Goal: Find specific page/section

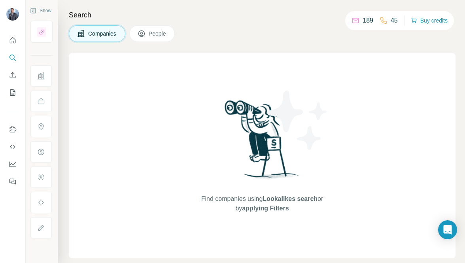
click at [249, 23] on div "Search Companies People Find companies using Lookalikes search or by applying F…" at bounding box center [261, 131] width 407 height 263
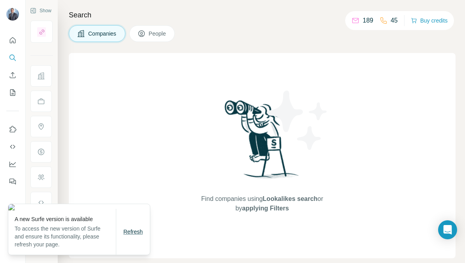
click at [134, 233] on span "Refresh" at bounding box center [132, 231] width 19 height 6
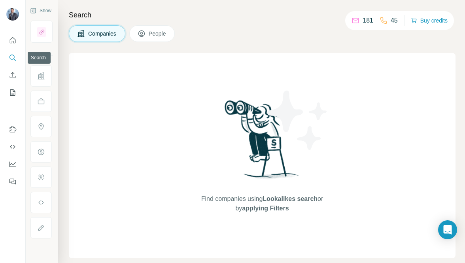
click at [11, 43] on icon "Quick start" at bounding box center [13, 40] width 8 height 8
